Goal: Information Seeking & Learning: Check status

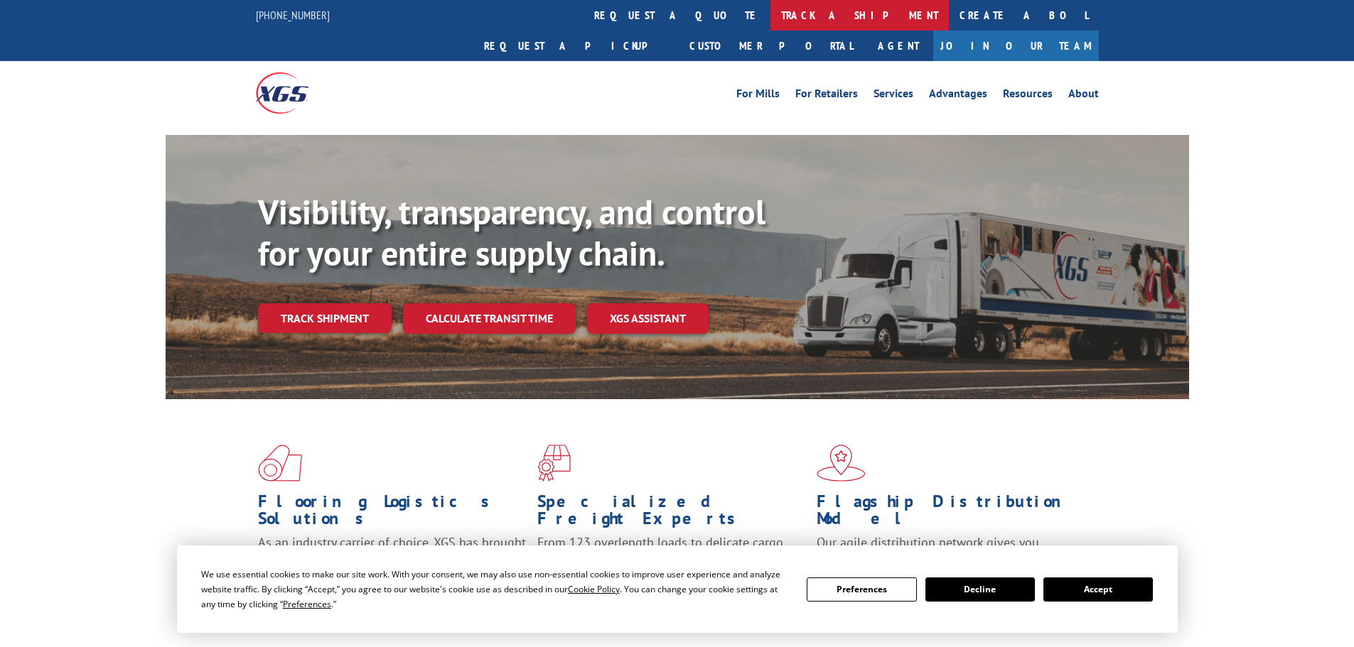
click at [770, 16] on link "track a shipment" at bounding box center [859, 15] width 178 height 31
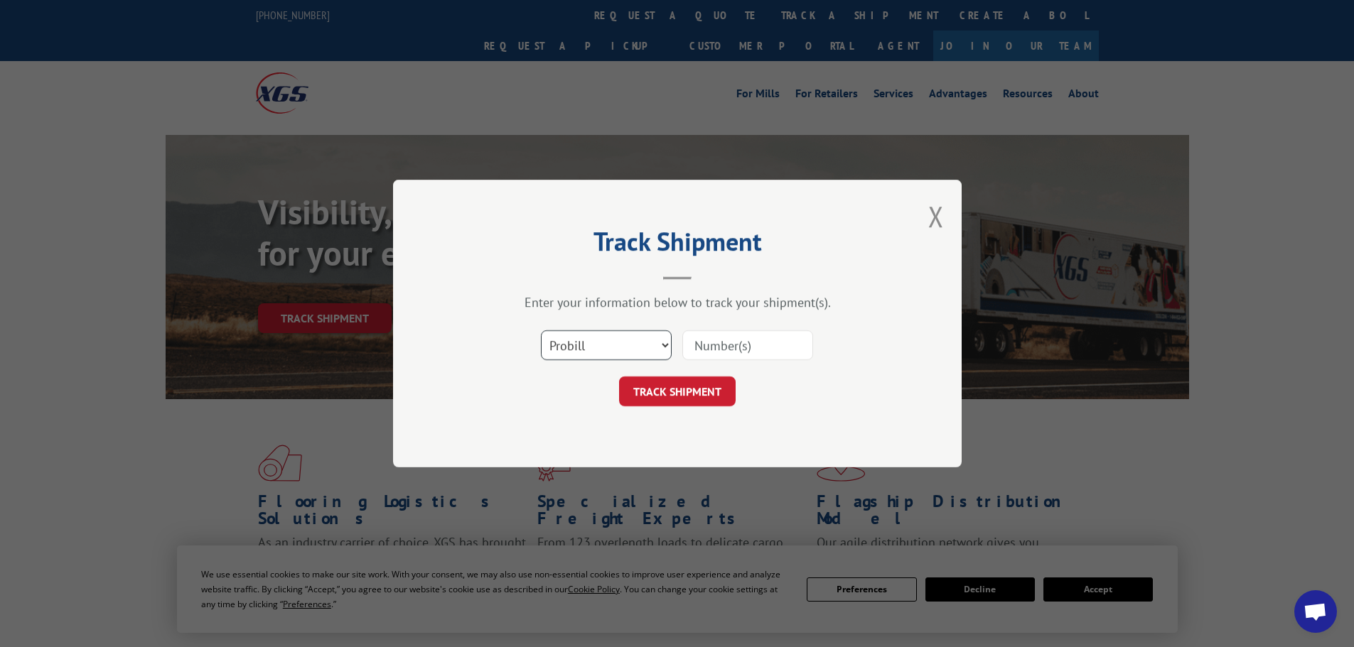
click at [585, 351] on select "Select category... Probill BOL PO" at bounding box center [606, 345] width 131 height 30
select select "bol"
click at [541, 330] on select "Select category... Probill BOL PO" at bounding box center [606, 345] width 131 height 30
click at [725, 345] on input at bounding box center [747, 345] width 131 height 30
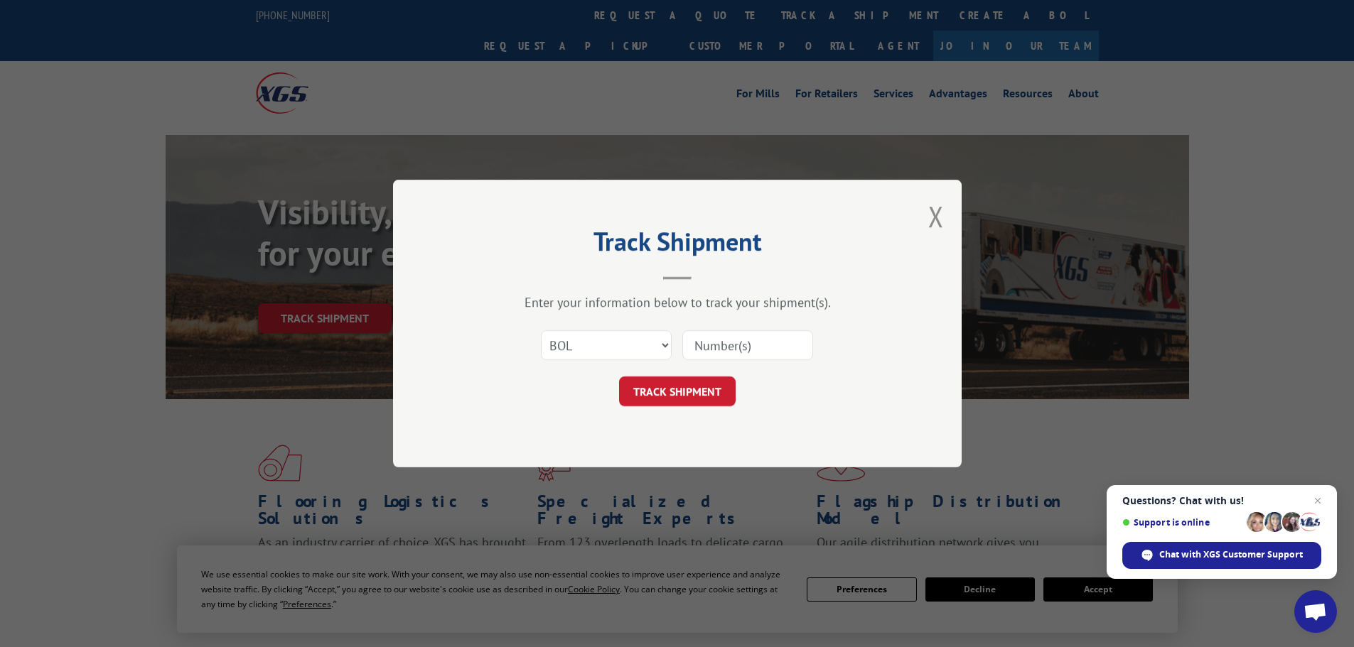
paste input "6006088"
type input "6006088"
click at [701, 392] on button "TRACK SHIPMENT" at bounding box center [677, 392] width 117 height 30
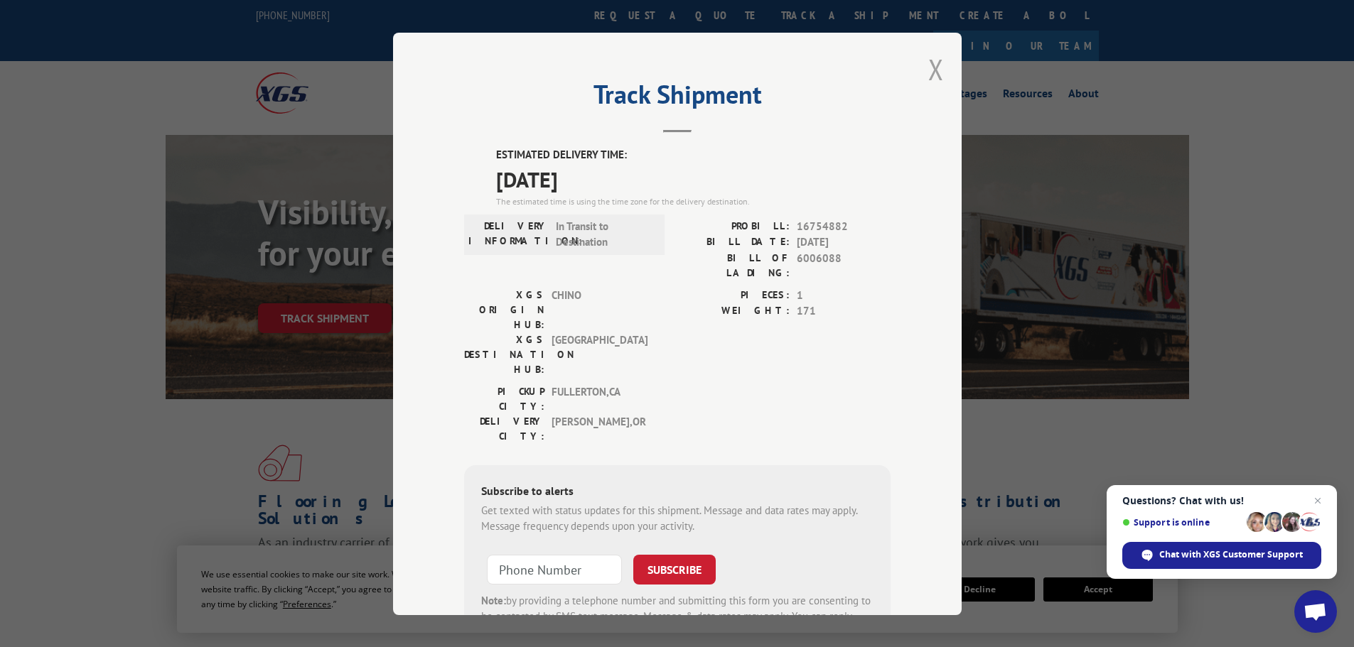
click at [930, 67] on button "Close modal" at bounding box center [936, 69] width 16 height 38
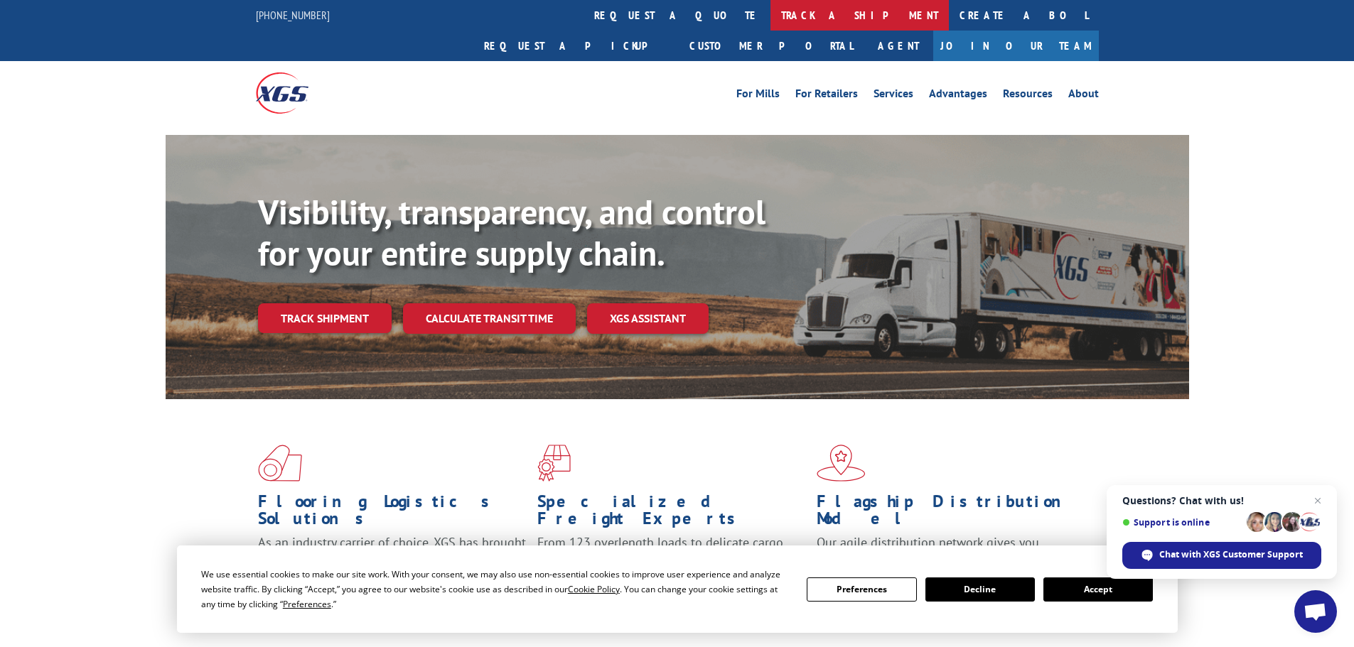
click at [770, 11] on link "track a shipment" at bounding box center [859, 15] width 178 height 31
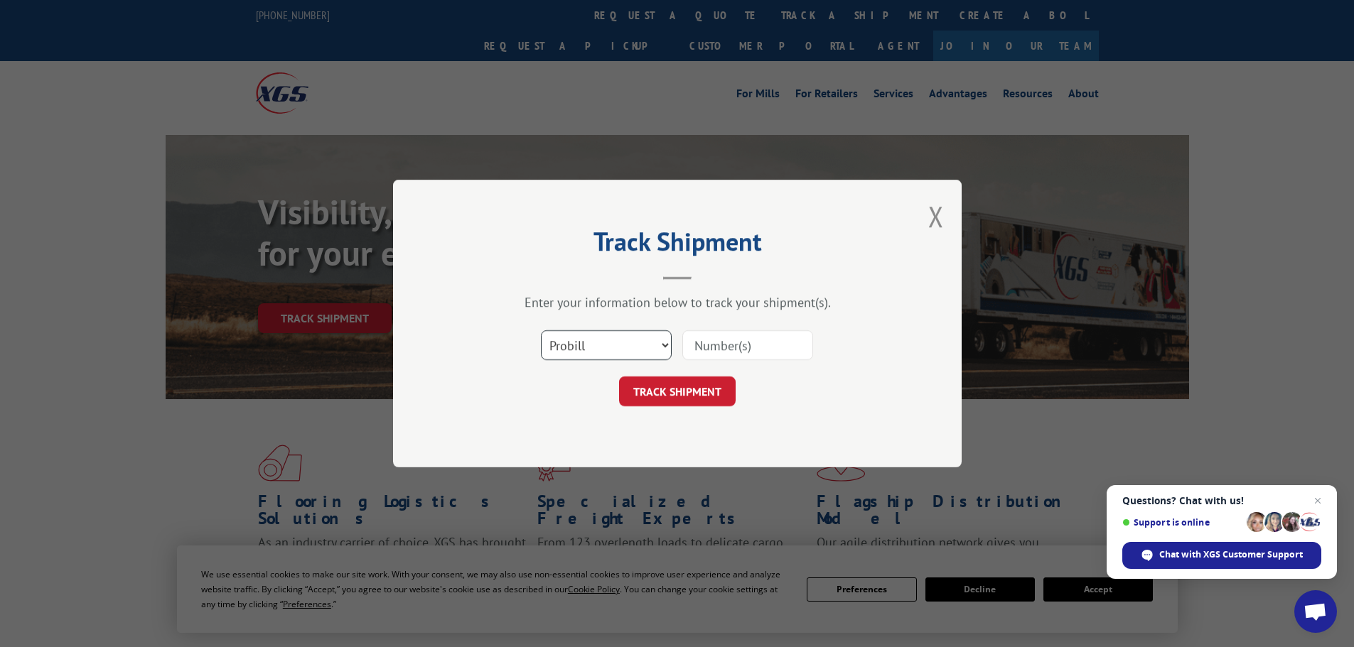
click at [584, 346] on select "Select category... Probill BOL PO" at bounding box center [606, 345] width 131 height 30
select select "bol"
click at [541, 330] on select "Select category... Probill BOL PO" at bounding box center [606, 345] width 131 height 30
click at [691, 347] on input at bounding box center [747, 345] width 131 height 30
paste input "6005445"
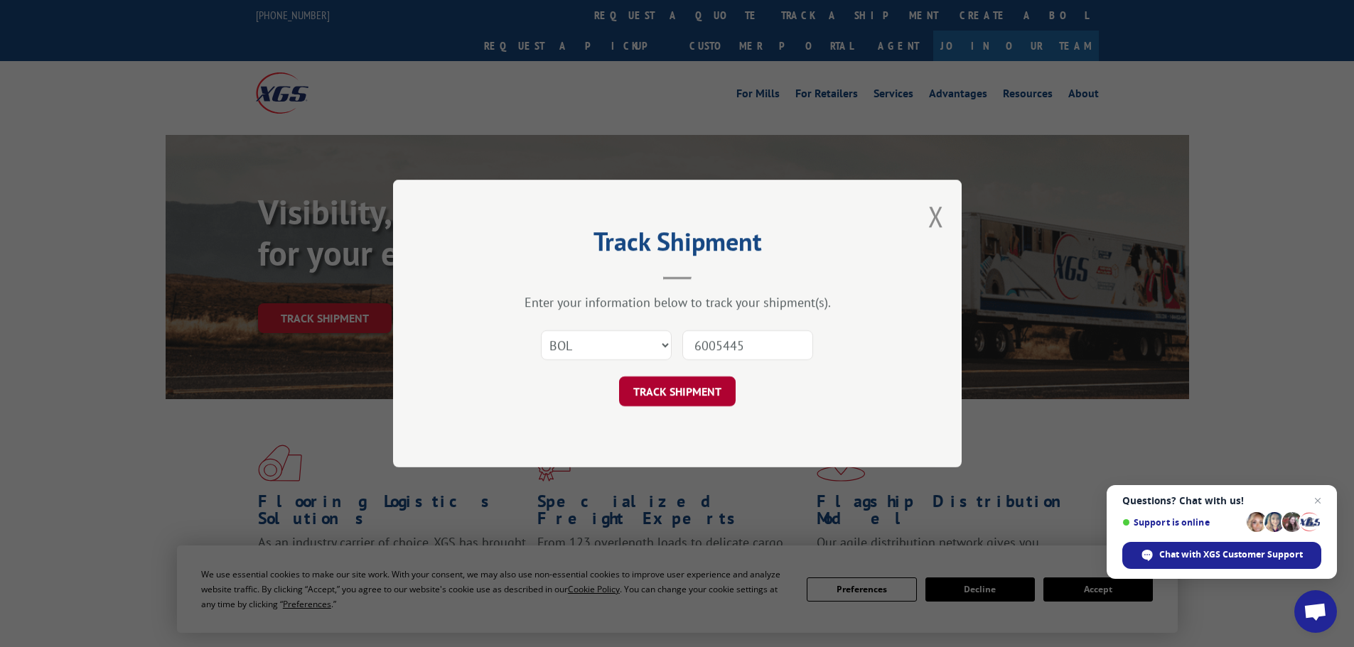
type input "6005445"
click at [698, 384] on button "TRACK SHIPMENT" at bounding box center [677, 392] width 117 height 30
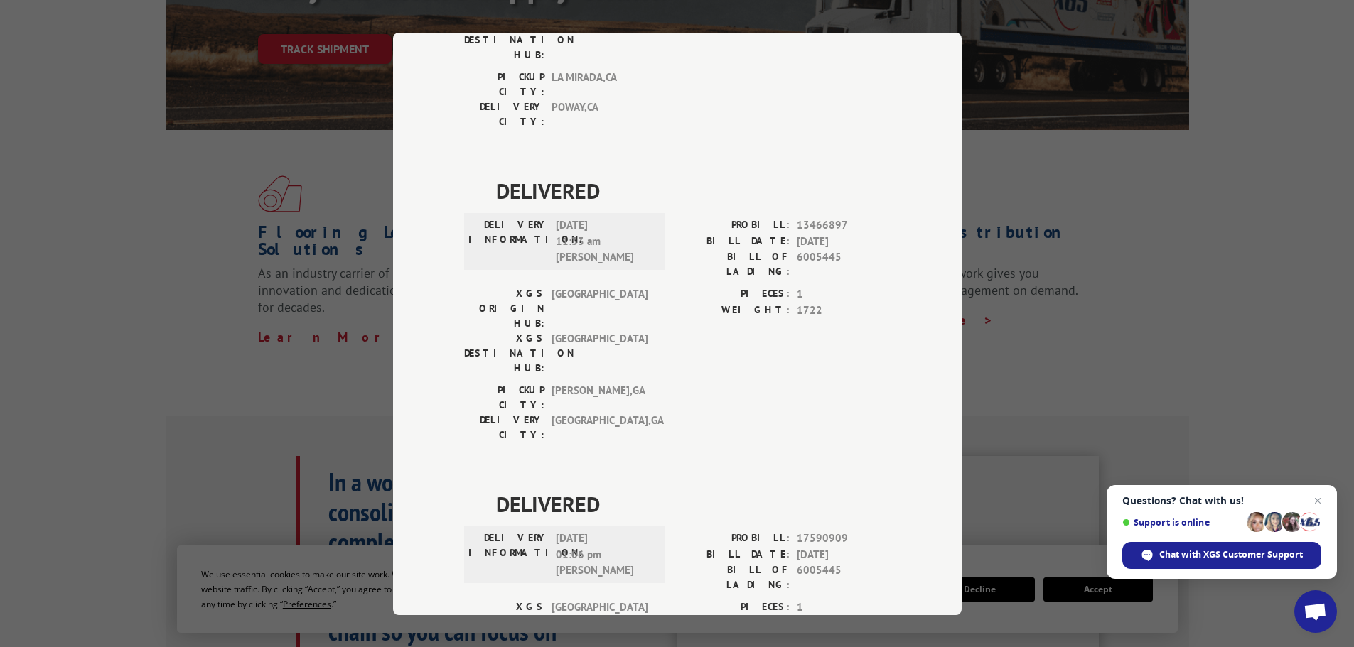
scroll to position [284, 0]
